Goal: Information Seeking & Learning: Learn about a topic

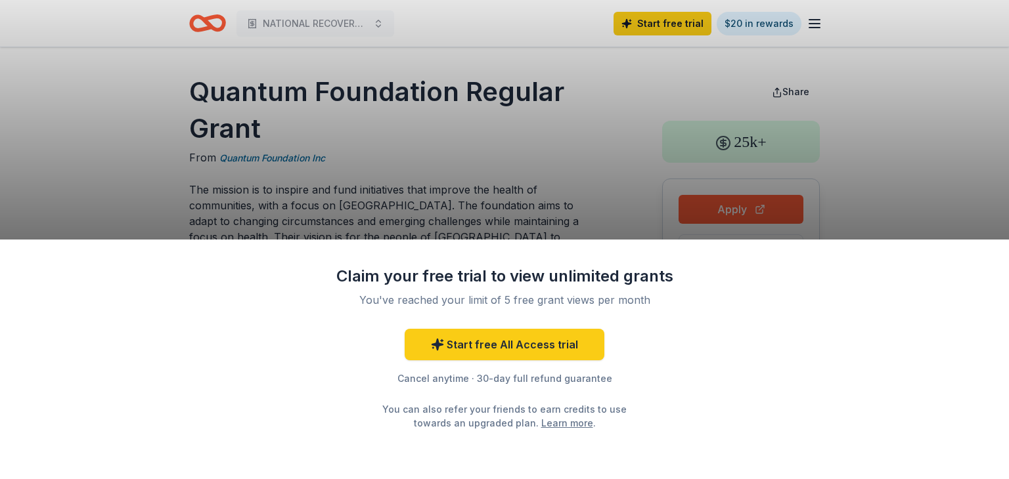
click at [609, 148] on div "Claim your free trial to view unlimited grants You've reached your limit of 5 f…" at bounding box center [504, 239] width 1009 height 479
click at [936, 116] on div "Claim your free trial to view unlimited grants You've reached your limit of 5 f…" at bounding box center [504, 239] width 1009 height 479
click at [80, 322] on div "Claim your free trial to view unlimited grants You've reached your limit of 5 f…" at bounding box center [504, 360] width 1009 height 240
click at [68, 148] on div "Claim your free trial to view unlimited grants You've reached your limit of 5 f…" at bounding box center [504, 239] width 1009 height 479
